Goal: Navigation & Orientation: Find specific page/section

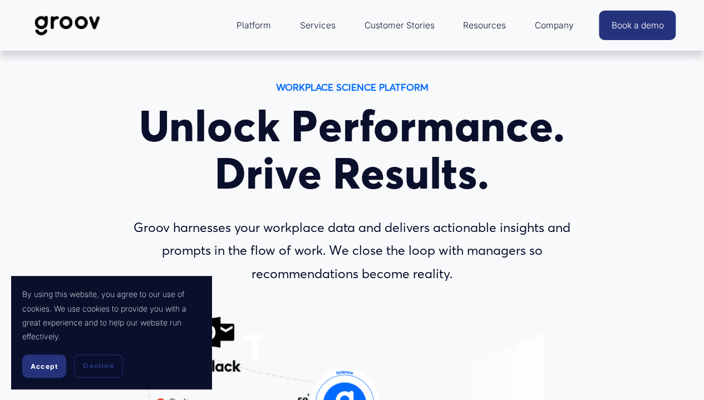
click at [296, 132] on h1 "Unlock Performance. Drive Results." at bounding box center [352, 149] width 484 height 95
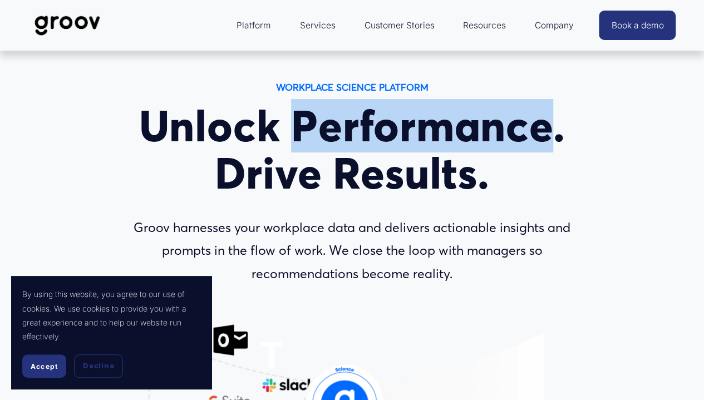
click at [296, 132] on h1 "Unlock Performance. Drive Results." at bounding box center [352, 149] width 484 height 95
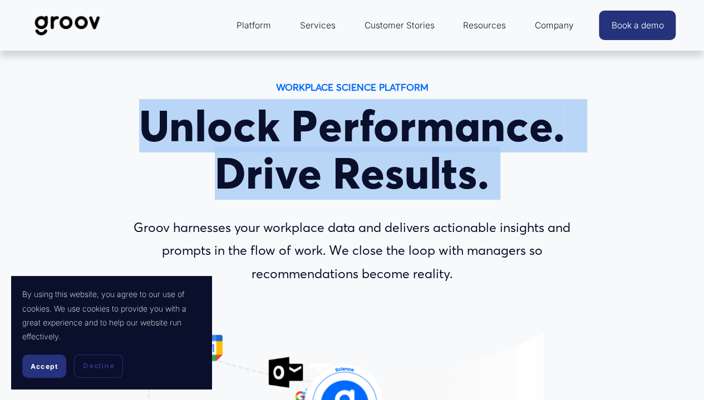
click at [296, 132] on h1 "Unlock Performance. Drive Results." at bounding box center [352, 149] width 484 height 95
click at [292, 145] on h1 "Unlock Performance. Drive Results." at bounding box center [352, 149] width 484 height 95
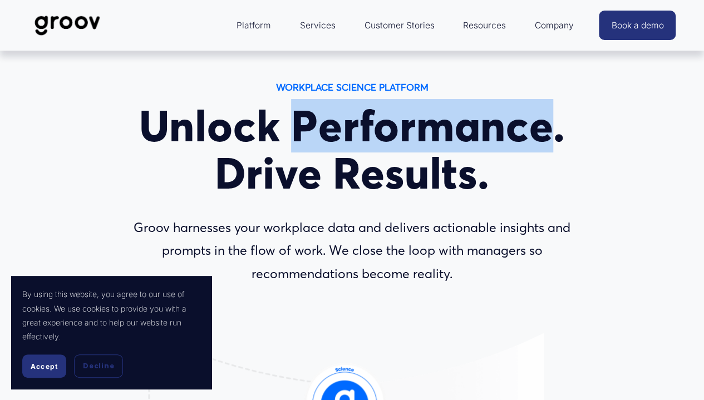
click at [292, 145] on h1 "Unlock Performance. Drive Results." at bounding box center [352, 149] width 484 height 95
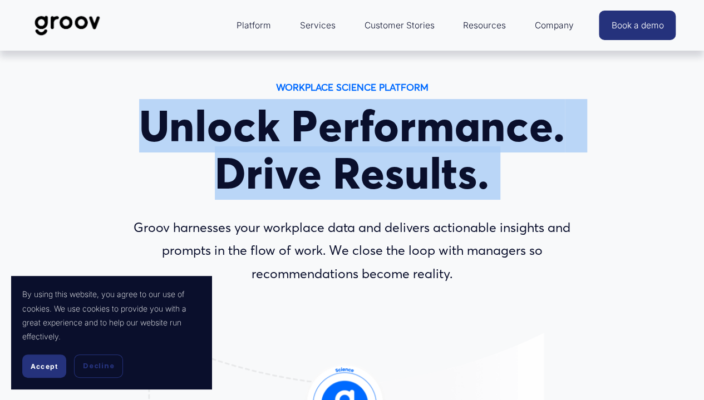
click at [292, 145] on h1 "Unlock Performance. Drive Results." at bounding box center [352, 149] width 484 height 95
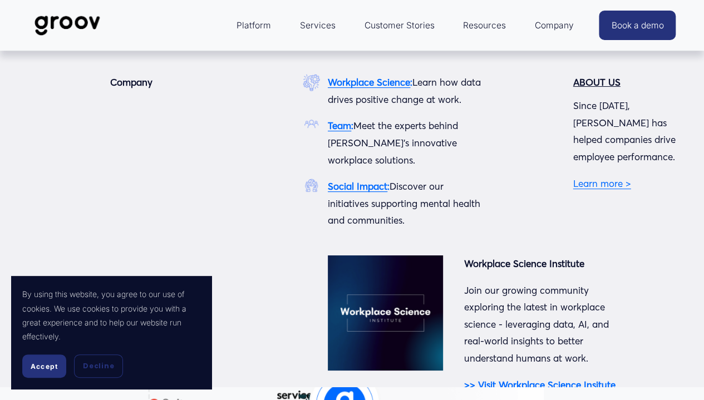
click at [557, 24] on span "Company" at bounding box center [554, 26] width 39 height 16
click at [338, 131] on strong "Team" at bounding box center [339, 126] width 23 height 12
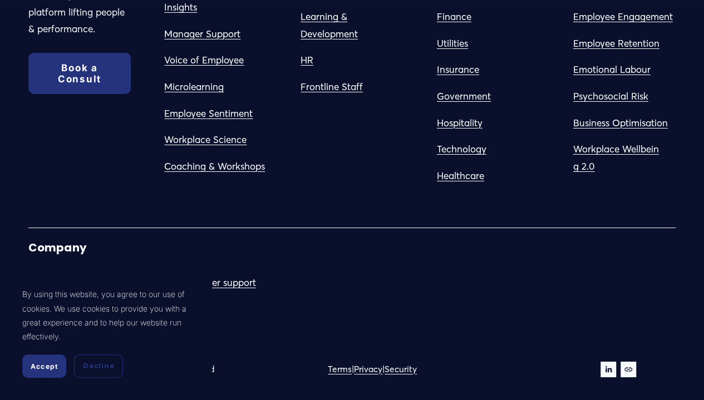
scroll to position [1958, 0]
